Goal: Transaction & Acquisition: Purchase product/service

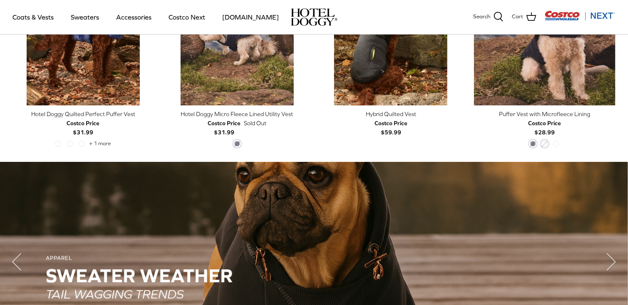
scroll to position [413, 0]
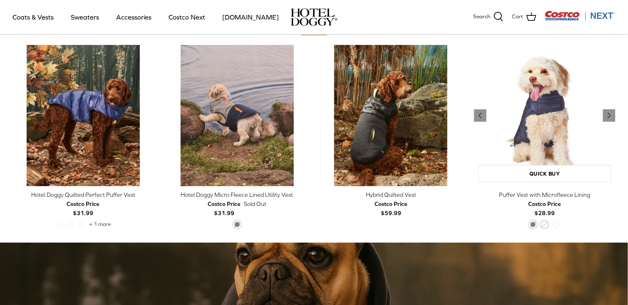
click at [545, 132] on img "Puffer Vest with Microfleece Lining" at bounding box center [545, 116] width 142 height 142
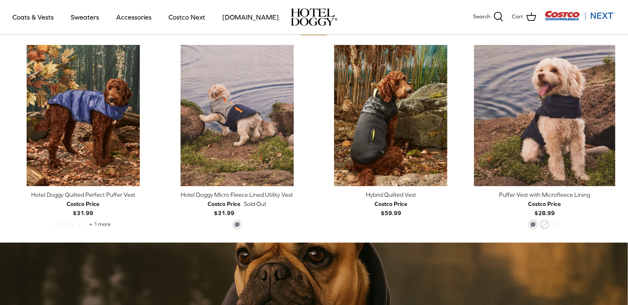
scroll to position [418, 0]
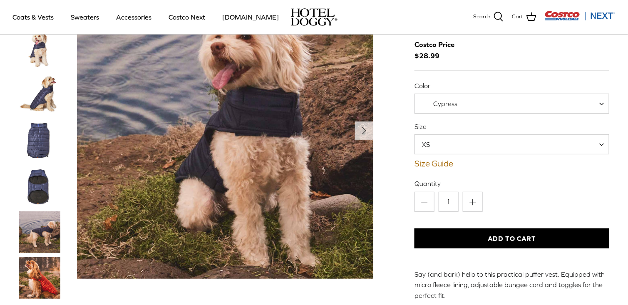
scroll to position [61, 0]
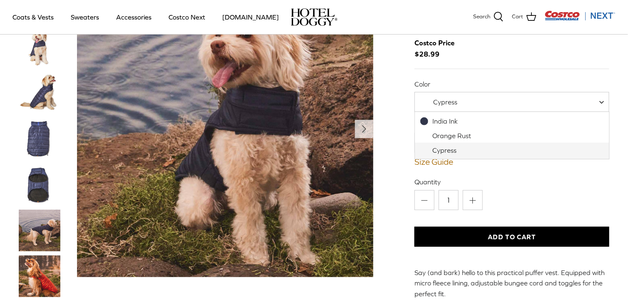
click at [602, 100] on span at bounding box center [605, 102] width 8 height 20
select select "Orange Rust"
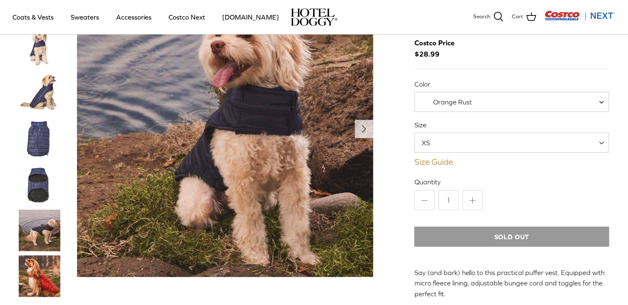
click at [433, 159] on link "Size Guide" at bounding box center [512, 162] width 195 height 10
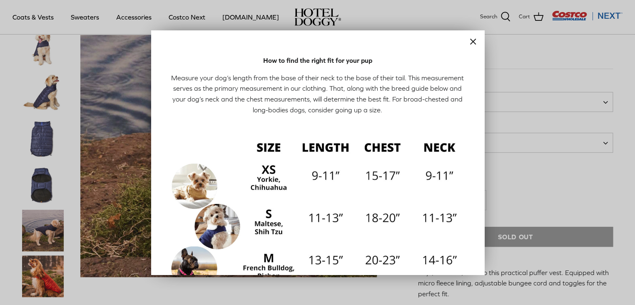
click at [468, 41] on icon "Close" at bounding box center [473, 42] width 10 height 10
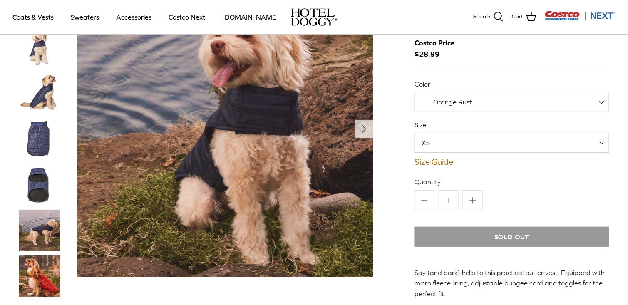
click at [607, 143] on span at bounding box center [605, 143] width 8 height 20
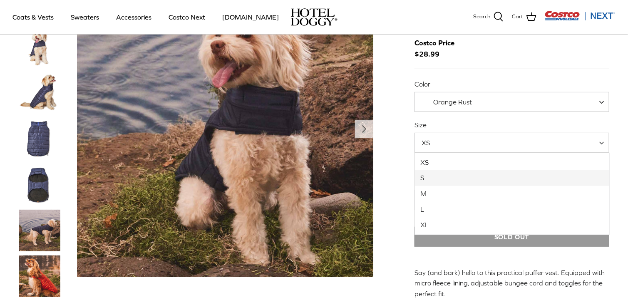
select select "S"
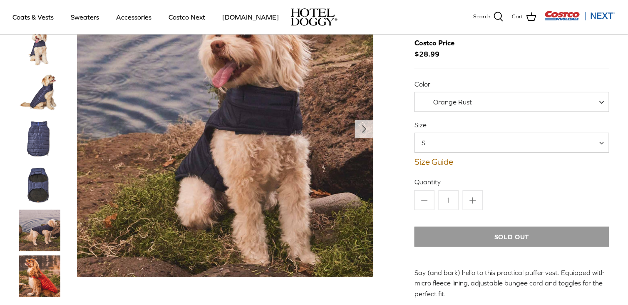
click at [40, 122] on img "Thumbnail Link" at bounding box center [40, 139] width 42 height 42
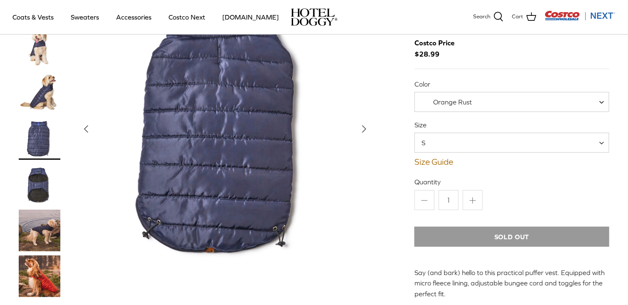
click at [40, 188] on img "Thumbnail Link" at bounding box center [40, 185] width 42 height 42
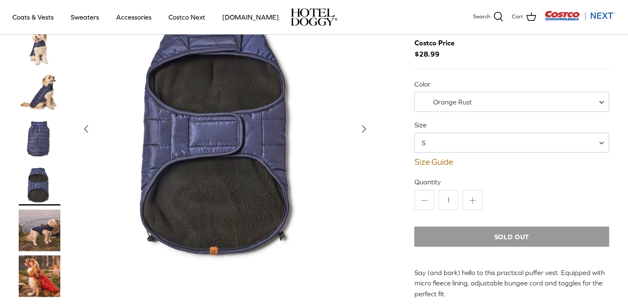
click at [603, 102] on span at bounding box center [605, 102] width 8 height 20
click at [608, 100] on span at bounding box center [605, 102] width 8 height 20
select select "Cypress"
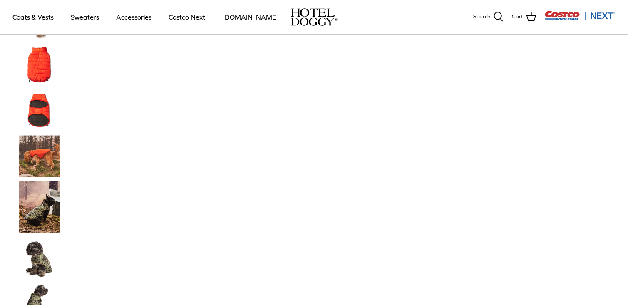
scroll to position [511, 0]
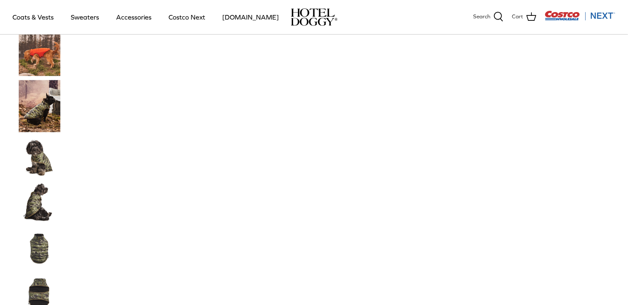
click at [37, 157] on img "Thumbnail Link" at bounding box center [40, 158] width 42 height 42
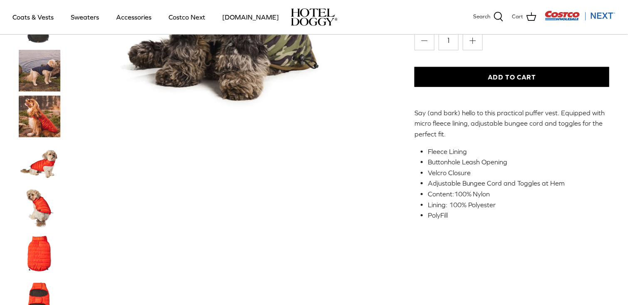
scroll to position [224, 0]
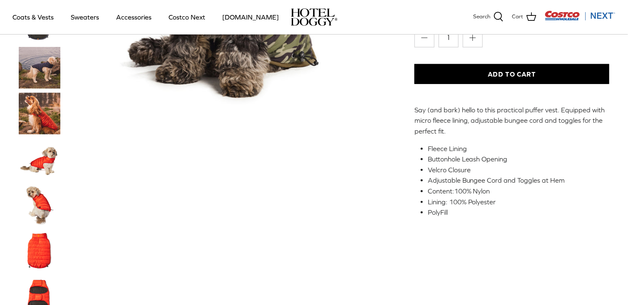
click at [42, 199] on img "Thumbnail Link" at bounding box center [40, 205] width 42 height 42
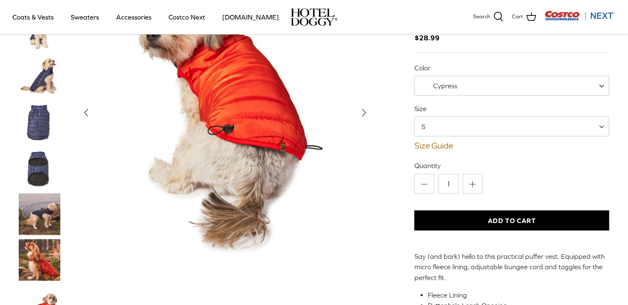
scroll to position [115, 0]
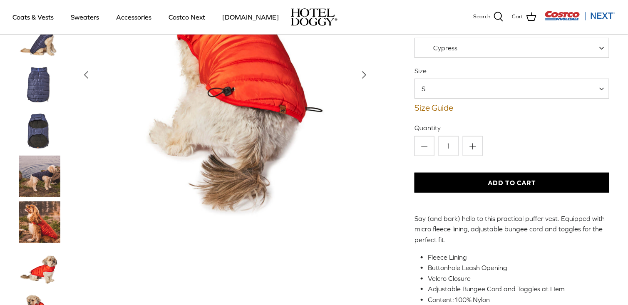
click at [506, 184] on button "Add to Cart" at bounding box center [512, 183] width 195 height 20
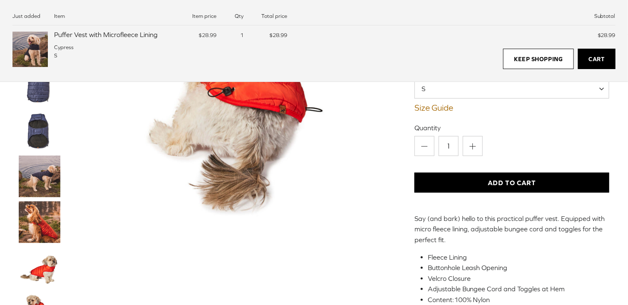
scroll to position [0, 0]
